Goal: Task Accomplishment & Management: Use online tool/utility

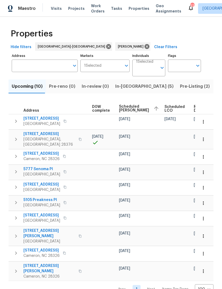
scroll to position [0, 140]
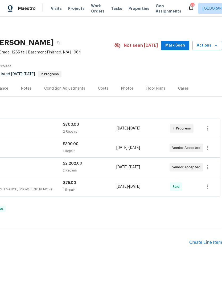
scroll to position [0, 79]
click at [183, 43] on span "Mark Seen" at bounding box center [175, 45] width 20 height 7
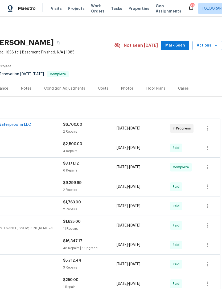
scroll to position [0, 79]
click at [175, 46] on span "Mark Seen" at bounding box center [175, 45] width 20 height 7
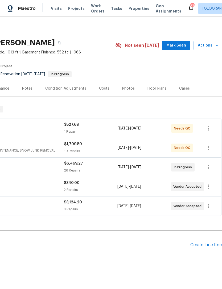
scroll to position [0, 79]
click at [180, 45] on span "Mark Seen" at bounding box center [176, 45] width 20 height 7
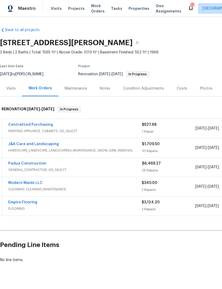
scroll to position [0, 0]
click at [39, 144] on link "J&A Care and Landscaping" at bounding box center [33, 144] width 51 height 4
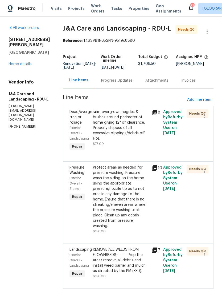
click at [123, 132] on div "Trim overgrown hegdes & bushes around perimeter of home giving 12" of clearance…" at bounding box center [120, 125] width 55 height 32
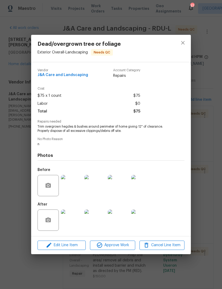
click at [73, 224] on img at bounding box center [71, 220] width 21 height 21
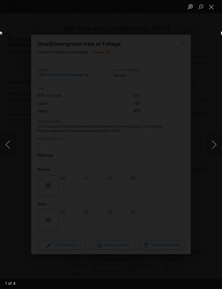
click at [213, 141] on button "Next image" at bounding box center [214, 144] width 16 height 21
click at [216, 139] on button "Next image" at bounding box center [214, 144] width 16 height 21
click at [218, 137] on button "Next image" at bounding box center [214, 144] width 16 height 21
click at [219, 137] on button "Next image" at bounding box center [214, 144] width 16 height 21
click at [209, 8] on button "Close lightbox" at bounding box center [211, 6] width 11 height 9
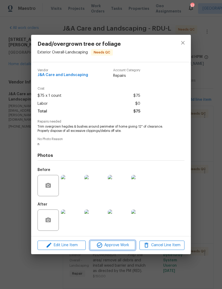
click at [115, 244] on span "Approve Work" at bounding box center [113, 245] width 42 height 7
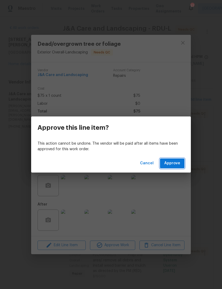
click at [174, 161] on span "Approve" at bounding box center [172, 163] width 16 height 7
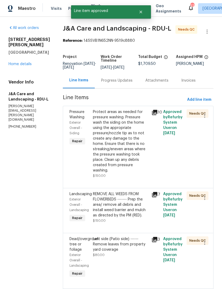
click at [141, 155] on div "Protect areas as needed for pressure washing. Pressure wash the siding on the h…" at bounding box center [120, 141] width 55 height 64
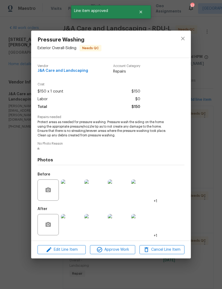
click at [76, 226] on img at bounding box center [71, 224] width 21 height 21
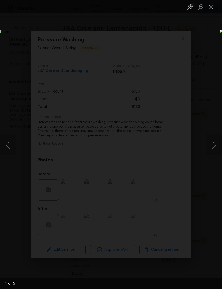
click at [218, 142] on button "Next image" at bounding box center [214, 144] width 16 height 21
click at [218, 140] on button "Next image" at bounding box center [214, 144] width 16 height 21
click at [218, 135] on button "Next image" at bounding box center [214, 144] width 16 height 21
click at [209, 6] on button "Close lightbox" at bounding box center [211, 6] width 11 height 9
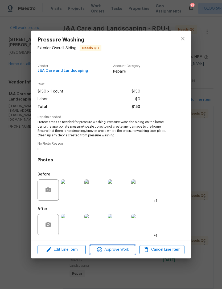
click at [117, 250] on span "Approve Work" at bounding box center [113, 250] width 42 height 7
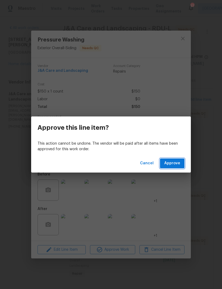
click at [178, 161] on span "Approve" at bounding box center [172, 163] width 16 height 7
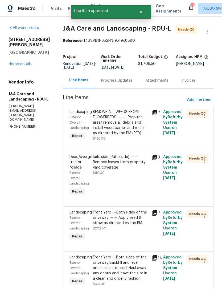
click at [134, 133] on div "REMOVE ALL WEEDS FROM FLOWERBEDS ------- Prep the area/ remove all debris and i…" at bounding box center [120, 122] width 55 height 27
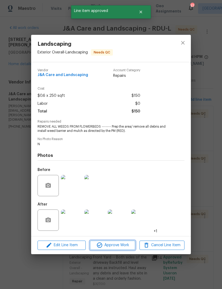
click at [112, 246] on span "Approve Work" at bounding box center [113, 245] width 42 height 7
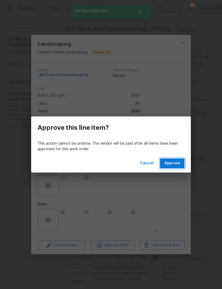
click at [166, 166] on span "Approve" at bounding box center [172, 163] width 16 height 7
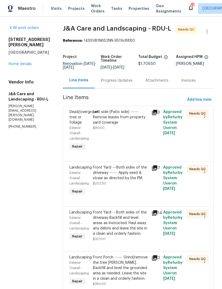
click at [133, 131] on div "Left side (Patio side) ------ Remove leaves from property yard coverage $80.00" at bounding box center [120, 119] width 55 height 21
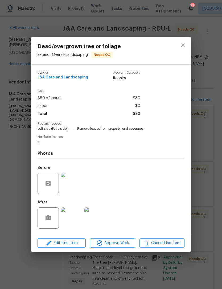
click at [76, 223] on img at bounding box center [71, 218] width 21 height 21
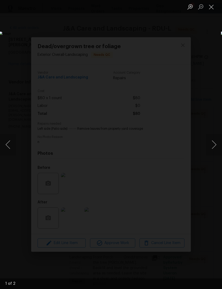
click at [213, 141] on button "Next image" at bounding box center [214, 144] width 16 height 21
click at [216, 140] on button "Next image" at bounding box center [214, 144] width 16 height 21
click at [218, 141] on button "Next image" at bounding box center [214, 144] width 16 height 21
click at [214, 139] on button "Next image" at bounding box center [214, 144] width 16 height 21
click at [214, 6] on button "Close lightbox" at bounding box center [211, 6] width 11 height 9
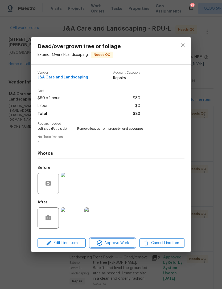
click at [118, 246] on span "Approve Work" at bounding box center [113, 243] width 42 height 7
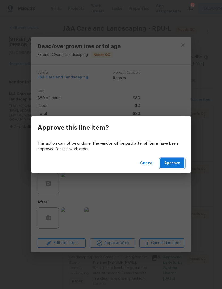
click at [177, 159] on button "Approve" at bounding box center [172, 164] width 25 height 10
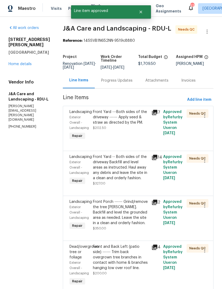
click at [143, 125] on div "Front Yard ---Both sides of the driveway ------ Apply seed & straw as directed …" at bounding box center [120, 117] width 55 height 16
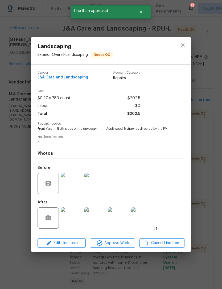
click at [77, 217] on img at bounding box center [71, 218] width 21 height 21
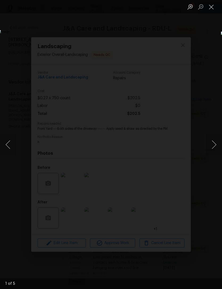
click at [216, 140] on button "Next image" at bounding box center [214, 144] width 16 height 21
click at [218, 139] on button "Next image" at bounding box center [214, 144] width 16 height 21
click at [218, 140] on button "Next image" at bounding box center [214, 144] width 16 height 21
click at [218, 139] on button "Next image" at bounding box center [214, 144] width 16 height 21
click at [211, 7] on button "Close lightbox" at bounding box center [211, 6] width 11 height 9
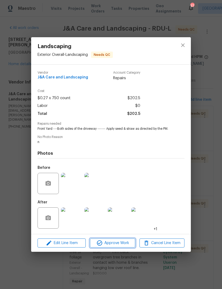
click at [119, 243] on span "Approve Work" at bounding box center [113, 243] width 42 height 7
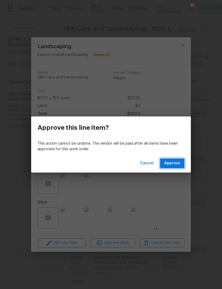
click at [177, 162] on span "Approve" at bounding box center [172, 163] width 16 height 7
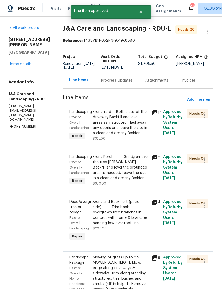
click at [135, 128] on div "Front Yard -- Both sides of the driveway Backfill and level areas as instructed…" at bounding box center [120, 122] width 55 height 27
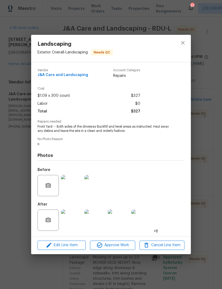
click at [75, 227] on img at bounding box center [71, 220] width 21 height 21
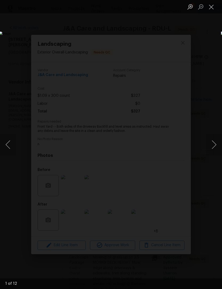
click at [213, 141] on button "Next image" at bounding box center [214, 144] width 16 height 21
click at [213, 140] on button "Next image" at bounding box center [214, 144] width 16 height 21
click at [216, 142] on button "Next image" at bounding box center [214, 144] width 16 height 21
click at [218, 143] on button "Next image" at bounding box center [214, 144] width 16 height 21
click at [211, 5] on button "Close lightbox" at bounding box center [211, 6] width 11 height 9
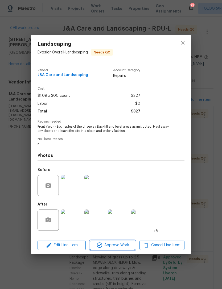
click at [118, 245] on span "Approve Work" at bounding box center [113, 245] width 42 height 7
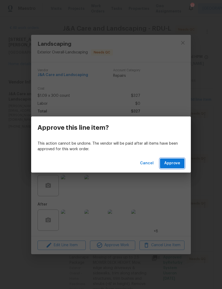
click at [174, 163] on span "Approve" at bounding box center [172, 163] width 16 height 7
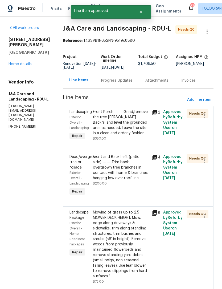
click at [132, 136] on div "Front Porch ------ Grind/remove the tree stump. Backfill and level the grounded…" at bounding box center [120, 122] width 55 height 27
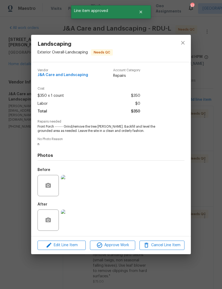
click at [74, 226] on img at bounding box center [71, 220] width 21 height 21
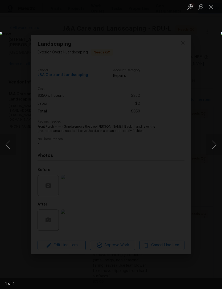
click at [213, 4] on button "Close lightbox" at bounding box center [211, 6] width 11 height 9
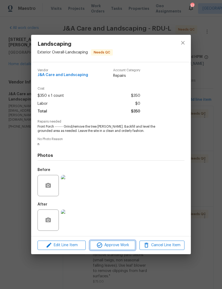
click at [118, 245] on span "Approve Work" at bounding box center [113, 245] width 42 height 7
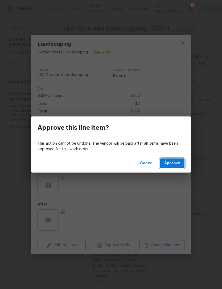
click at [178, 162] on span "Approve" at bounding box center [172, 163] width 16 height 7
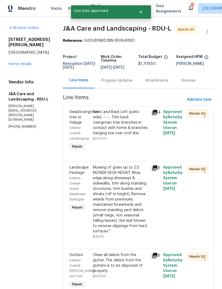
click at [129, 136] on div "Front and Back Left (patio side) ------ Trim back overgrown tree branches in co…" at bounding box center [120, 122] width 55 height 27
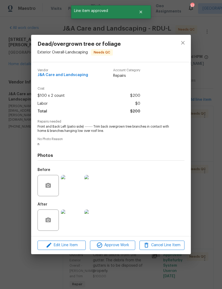
click at [73, 224] on img at bounding box center [71, 220] width 21 height 21
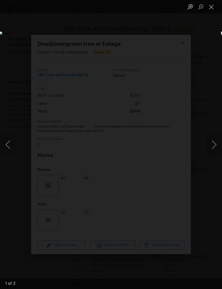
click at [214, 142] on button "Next image" at bounding box center [214, 144] width 16 height 21
click at [212, 4] on button "Close lightbox" at bounding box center [211, 6] width 11 height 9
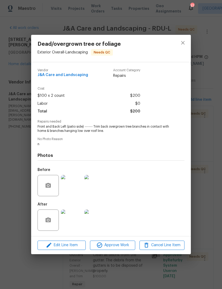
click at [96, 187] on img at bounding box center [94, 185] width 21 height 21
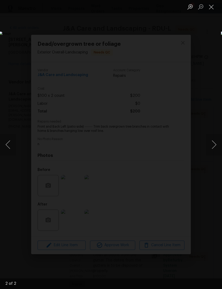
click at [210, 5] on button "Close lightbox" at bounding box center [211, 6] width 11 height 9
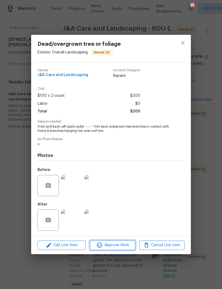
click at [124, 246] on span "Approve Work" at bounding box center [113, 245] width 42 height 7
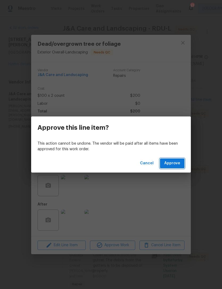
click at [176, 164] on span "Approve" at bounding box center [172, 163] width 16 height 7
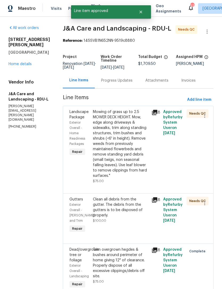
click at [138, 218] on div "Clean all debris from the gutter. The debris from the gutters is to be disposed…" at bounding box center [120, 207] width 55 height 21
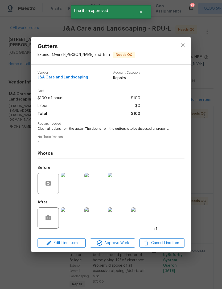
click at [75, 225] on img at bounding box center [71, 218] width 21 height 21
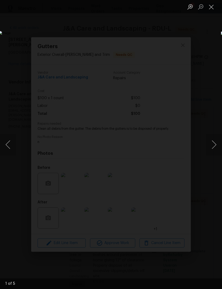
click at [173, 149] on img "Lightbox" at bounding box center [86, 144] width 174 height 227
click at [212, 148] on button "Next image" at bounding box center [214, 144] width 16 height 21
click at [216, 141] on button "Next image" at bounding box center [214, 144] width 16 height 21
click at [217, 135] on button "Next image" at bounding box center [214, 144] width 16 height 21
click at [218, 134] on button "Next image" at bounding box center [214, 144] width 16 height 21
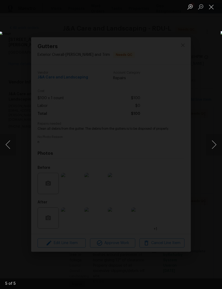
click at [213, 5] on button "Close lightbox" at bounding box center [211, 6] width 11 height 9
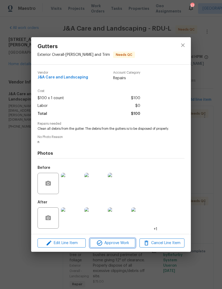
click at [119, 243] on span "Approve Work" at bounding box center [113, 243] width 42 height 7
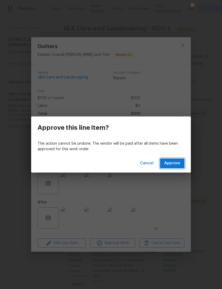
click at [176, 161] on span "Approve" at bounding box center [172, 163] width 16 height 7
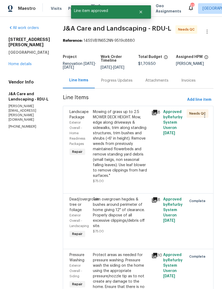
click at [136, 143] on div "Mowing of grass up to 2.5 MOWER DECK HEIGHT. Mow, edge along driveways & sidewa…" at bounding box center [120, 143] width 55 height 69
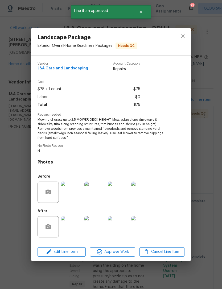
click at [73, 229] on img at bounding box center [71, 227] width 21 height 21
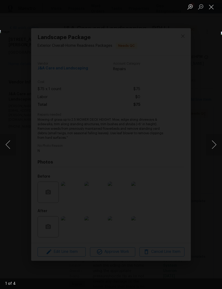
click at [214, 143] on button "Next image" at bounding box center [214, 144] width 16 height 21
click at [217, 143] on button "Next image" at bounding box center [214, 144] width 16 height 21
click at [217, 142] on button "Next image" at bounding box center [214, 144] width 16 height 21
click at [219, 139] on button "Next image" at bounding box center [214, 144] width 16 height 21
click at [219, 138] on button "Next image" at bounding box center [214, 144] width 16 height 21
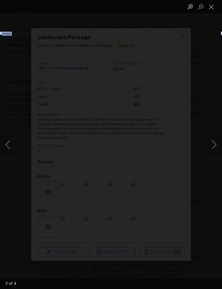
click at [219, 139] on button "Next image" at bounding box center [214, 144] width 16 height 21
click at [213, 6] on button "Close lightbox" at bounding box center [211, 6] width 11 height 9
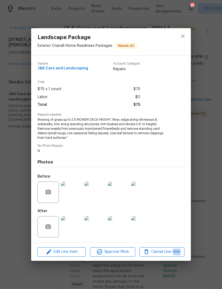
click at [178, 198] on div "Before" at bounding box center [111, 189] width 147 height 35
click at [116, 252] on span "Approve Work" at bounding box center [113, 252] width 42 height 7
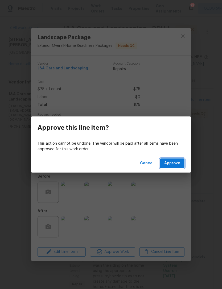
click at [178, 161] on span "Approve" at bounding box center [172, 163] width 16 height 7
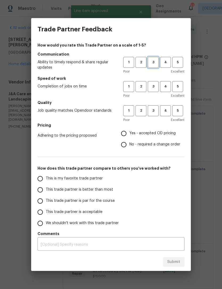
click at [152, 59] on button "3" at bounding box center [153, 62] width 11 height 11
click at [155, 82] on button "3" at bounding box center [153, 86] width 11 height 11
click at [156, 108] on span "3" at bounding box center [153, 111] width 10 height 6
click at [133, 132] on span "Yes - accepted OD pricing" at bounding box center [152, 134] width 46 height 6
click at [129, 132] on input "Yes - accepted OD pricing" at bounding box center [123, 133] width 11 height 11
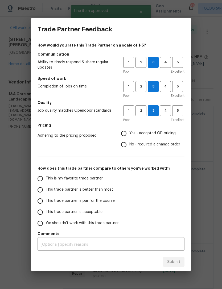
radio input "true"
click at [69, 211] on span "This trade partner is acceptable" at bounding box center [74, 213] width 57 height 6
click at [46, 211] on input "This trade partner is acceptable" at bounding box center [40, 212] width 11 height 11
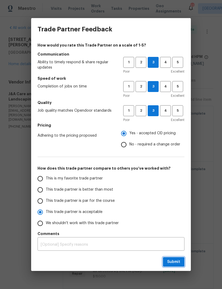
click at [169, 259] on span "Submit" at bounding box center [173, 262] width 13 height 7
radio input "true"
radio input "false"
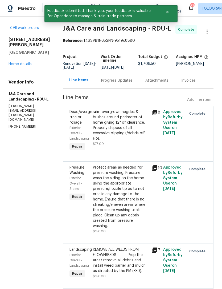
click at [23, 62] on link "Home details" at bounding box center [20, 64] width 23 height 4
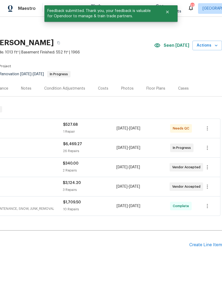
scroll to position [0, 79]
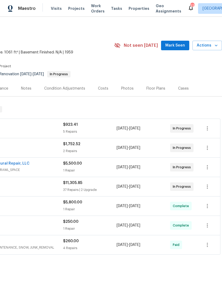
scroll to position [0, 79]
click at [179, 44] on span "Mark Seen" at bounding box center [175, 45] width 20 height 7
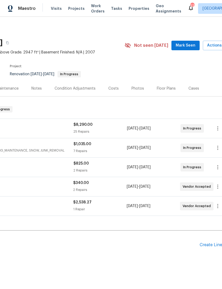
scroll to position [0, 70]
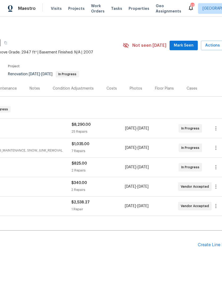
click at [187, 46] on span "Mark Seen" at bounding box center [184, 45] width 20 height 7
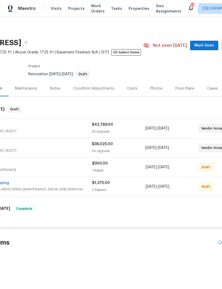
scroll to position [0, 55]
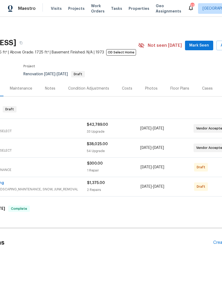
click at [199, 45] on span "Mark Seen" at bounding box center [199, 45] width 20 height 7
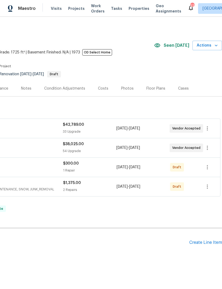
scroll to position [0, 79]
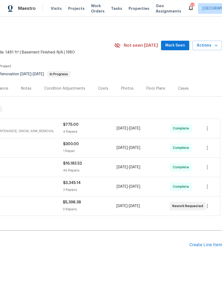
scroll to position [0, 79]
click at [176, 44] on span "Mark Seen" at bounding box center [175, 45] width 20 height 7
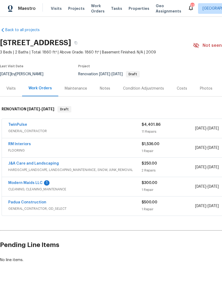
click at [37, 182] on link "Modern Maids LLC" at bounding box center [25, 183] width 34 height 4
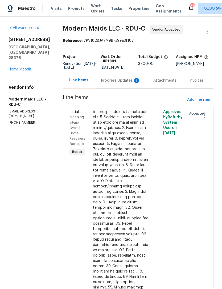
click at [116, 83] on div "Progress Updates 1" at bounding box center [120, 80] width 39 height 5
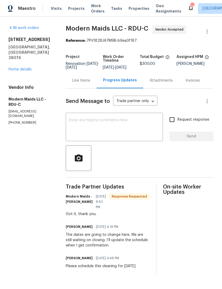
click at [20, 68] on link "Home details" at bounding box center [20, 70] width 23 height 4
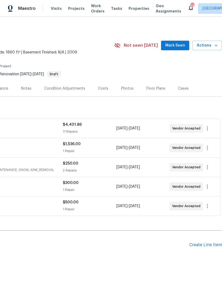
scroll to position [0, 79]
click at [177, 44] on span "Mark Seen" at bounding box center [175, 45] width 20 height 7
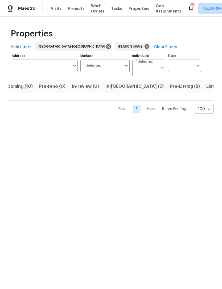
scroll to position [0, 10]
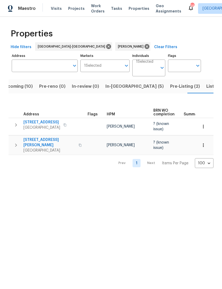
click at [206, 88] on span "Listed (8)" at bounding box center [216, 86] width 20 height 7
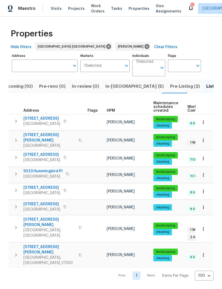
click at [170, 88] on span "Pre-Listing (2)" at bounding box center [185, 86] width 30 height 7
